Goal: Information Seeking & Learning: Learn about a topic

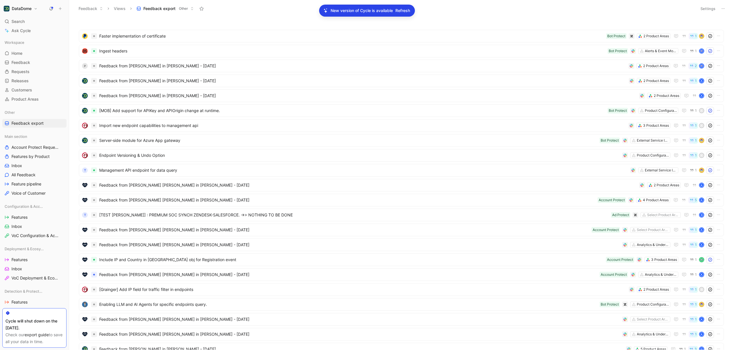
click at [410, 10] on span "Refresh" at bounding box center [402, 10] width 15 height 7
click at [117, 36] on span "Faster implementation of certificate" at bounding box center [351, 36] width 504 height 7
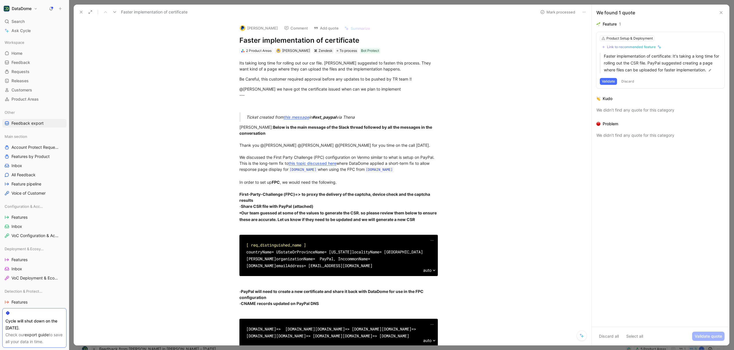
click at [320, 52] on div "Zendesk" at bounding box center [325, 51] width 14 height 6
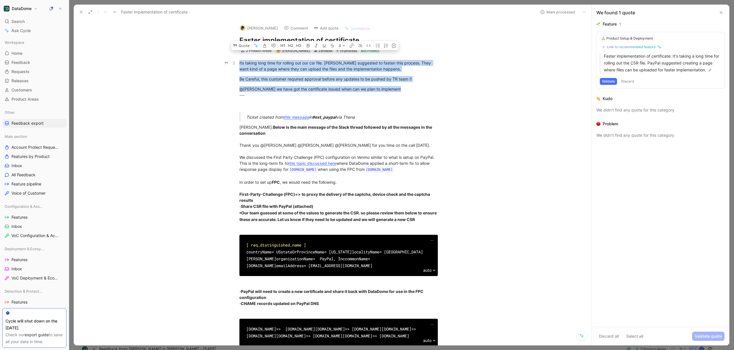
drag, startPoint x: 340, startPoint y: 83, endPoint x: 234, endPoint y: 58, distance: 108.5
click at [252, 103] on div "@[PERSON_NAME] we have got the certificate issued when can we plan to implement…" at bounding box center [338, 98] width 198 height 24
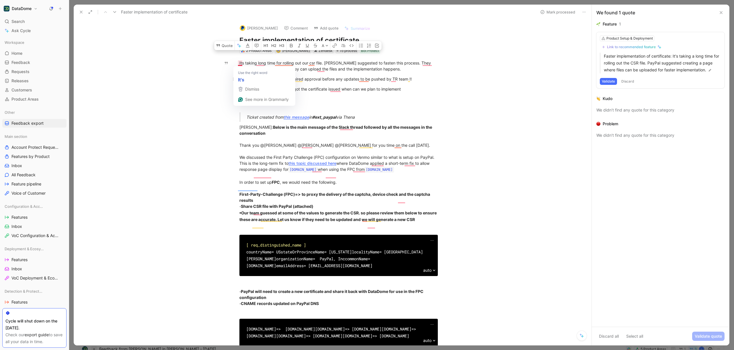
drag, startPoint x: 394, startPoint y: 116, endPoint x: 276, endPoint y: 75, distance: 124.4
copy div "Its taking long time for rolling out our csr file. [PERSON_NAME] suggested to f…"
drag, startPoint x: 346, startPoint y: 40, endPoint x: 245, endPoint y: 35, distance: 101.6
click at [245, 35] on div "[PERSON_NAME] Comment Add quote Summarize Faster implementation of certificate …" at bounding box center [338, 37] width 220 height 34
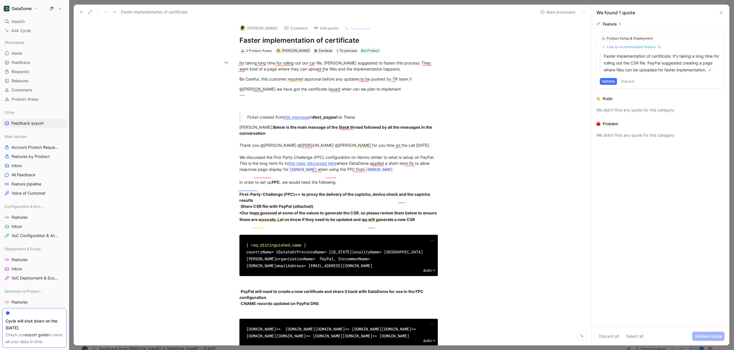
copy h1 "Faster implementation of certificate"
click at [299, 118] on link "this message" at bounding box center [296, 117] width 26 height 5
click at [585, 13] on icon at bounding box center [583, 12] width 5 height 5
drag, startPoint x: 669, startPoint y: 285, endPoint x: 669, endPoint y: 281, distance: 3.7
drag, startPoint x: 707, startPoint y: 71, endPoint x: 604, endPoint y: 57, distance: 104.1
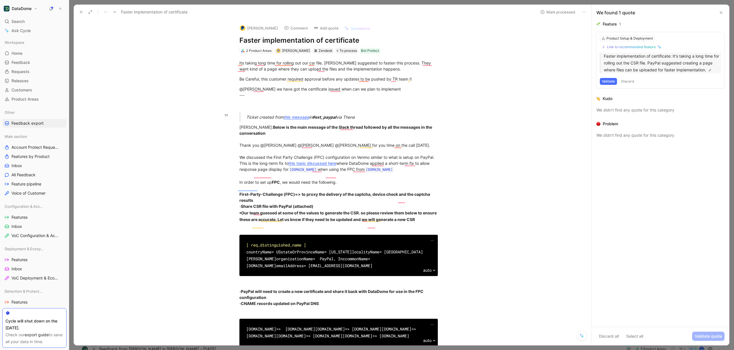
click at [604, 57] on p "Faster implementation of certificate: It's taking a long time for rolling out t…" at bounding box center [662, 63] width 117 height 21
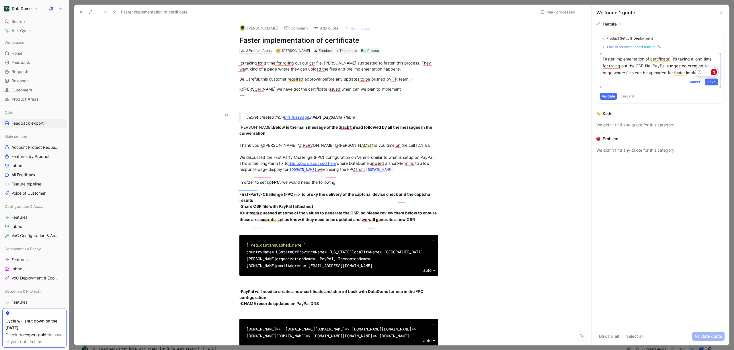
click at [609, 60] on p "Faster implementation of certificate: It's taking a long time for rolling out t…" at bounding box center [659, 66] width 115 height 21
copy p "Faster implementation of certificate: It's taking a long time for rolling out t…"
click at [696, 80] on span "Cancel" at bounding box center [693, 82] width 11 height 6
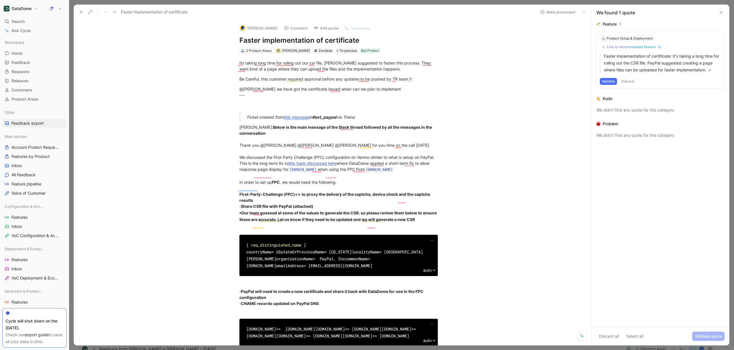
click at [585, 13] on icon at bounding box center [583, 12] width 5 height 5
click at [597, 34] on div "Delete" at bounding box center [615, 32] width 50 height 7
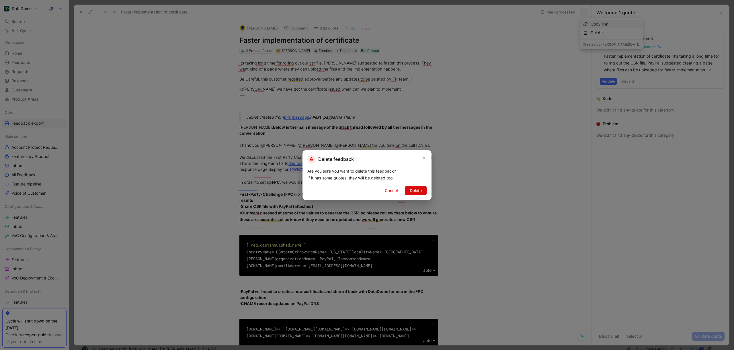
click at [413, 191] on span "Delete" at bounding box center [416, 190] width 12 height 7
